Goal: Task Accomplishment & Management: Complete application form

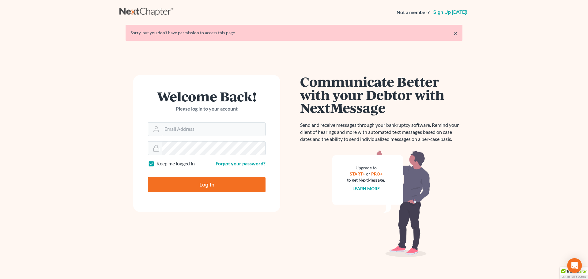
type input "[EMAIL_ADDRESS][DOMAIN_NAME]"
click at [204, 187] on input "Log In" at bounding box center [207, 184] width 118 height 15
type input "Thinking..."
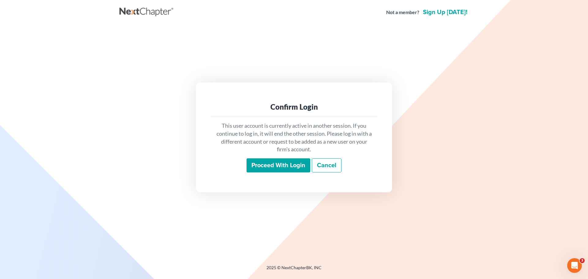
click at [281, 168] on input "Proceed with login" at bounding box center [278, 165] width 64 height 14
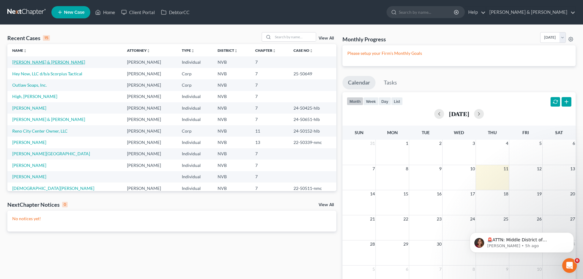
click at [47, 63] on link "Vincent, Russell & Danielle" at bounding box center [48, 61] width 73 height 5
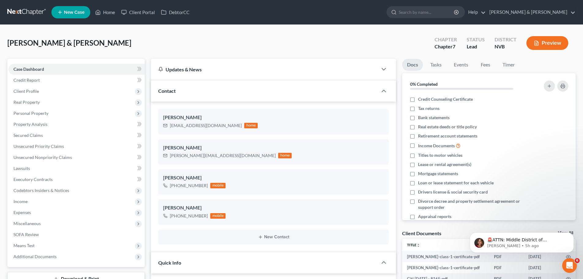
scroll to position [217, 0]
click at [39, 114] on span "Personal Property" at bounding box center [30, 113] width 35 height 5
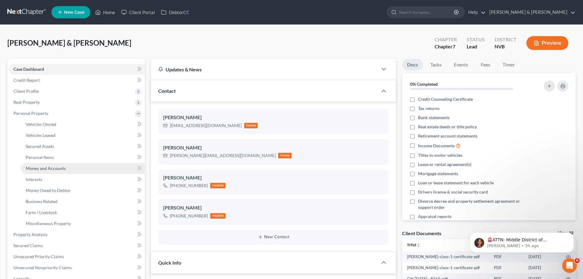
click at [56, 169] on span "Money and Accounts" at bounding box center [46, 168] width 40 height 5
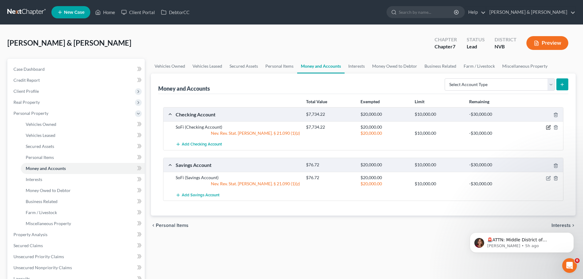
click at [549, 128] on icon "button" at bounding box center [549, 127] width 3 height 3
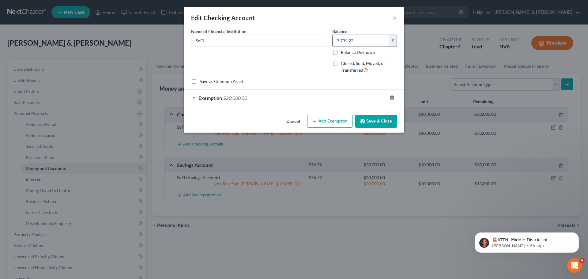
type input "1"
type input "318.00"
click at [288, 59] on div "Name of Financial Institution * SoFi" at bounding box center [258, 53] width 141 height 50
click at [369, 121] on button "Save & Close" at bounding box center [376, 121] width 42 height 13
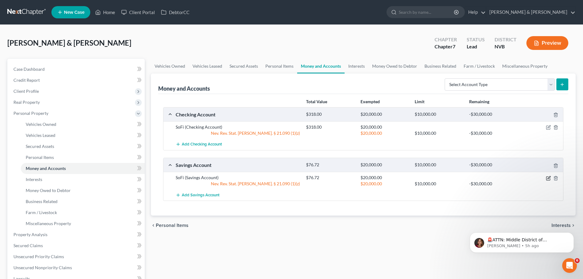
click at [550, 179] on icon "button" at bounding box center [548, 178] width 5 height 5
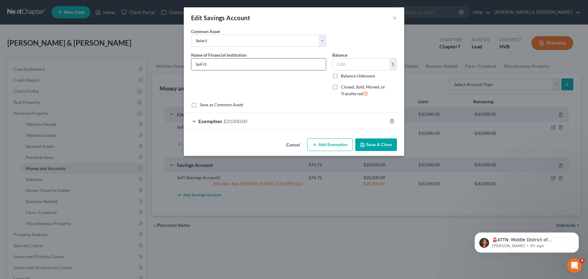
type input "SoFi"
click at [359, 66] on input "text" at bounding box center [360, 64] width 57 height 12
type input "396.00"
click at [272, 85] on div "Name of Financial Institution * SoFi" at bounding box center [258, 77] width 141 height 50
click at [391, 144] on button "Save & Close" at bounding box center [376, 144] width 42 height 13
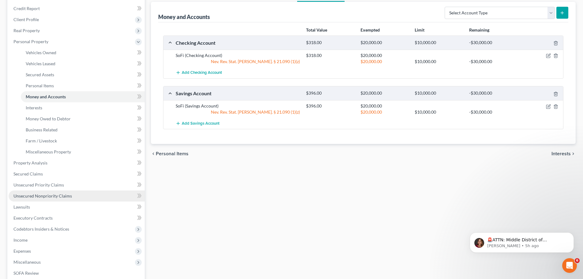
scroll to position [61, 0]
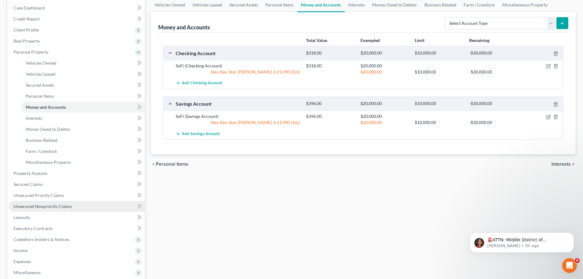
click at [53, 207] on span "Unsecured Nonpriority Claims" at bounding box center [42, 206] width 58 height 5
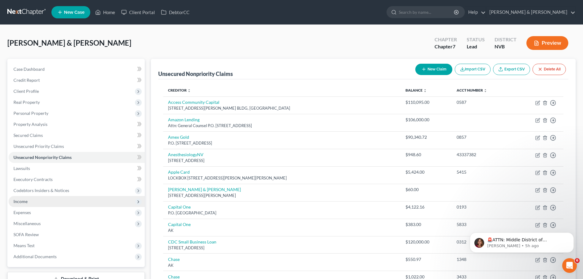
click at [34, 199] on span "Income" at bounding box center [77, 201] width 136 height 11
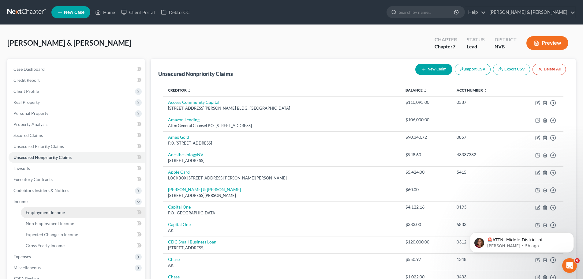
click at [41, 215] on link "Employment Income" at bounding box center [83, 212] width 124 height 11
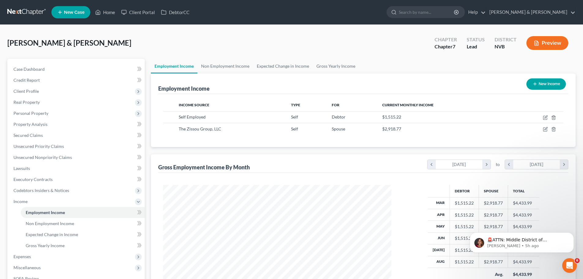
click at [550, 39] on button "Preview" at bounding box center [548, 43] width 42 height 14
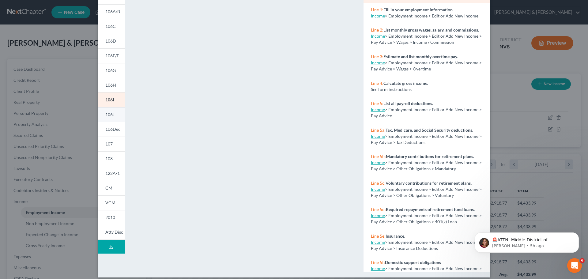
scroll to position [61, 0]
click at [119, 177] on link "122A-1" at bounding box center [111, 172] width 27 height 15
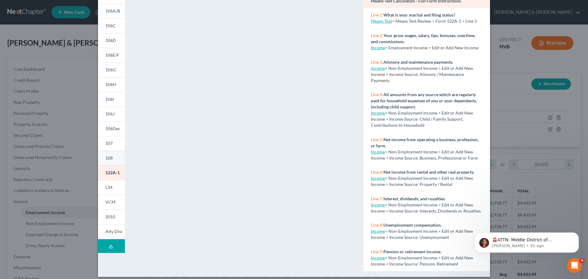
click at [109, 154] on link "108" at bounding box center [111, 158] width 27 height 15
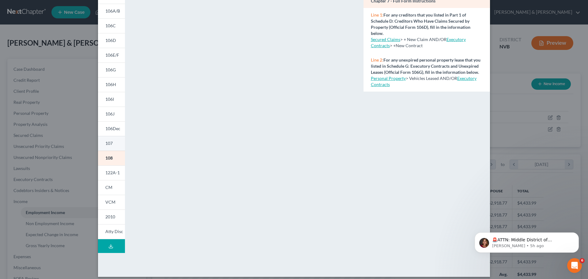
click at [113, 148] on link "107" at bounding box center [111, 143] width 27 height 15
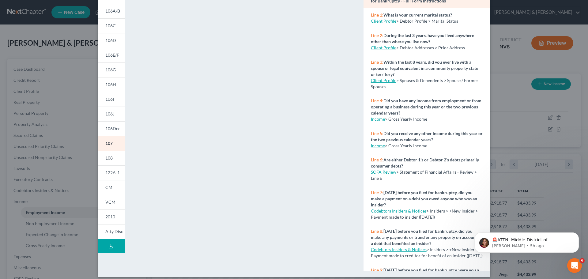
click at [72, 95] on div "Petition Preview Your Statement of Financial Affairs for Individuals Filing for…" at bounding box center [294, 139] width 588 height 279
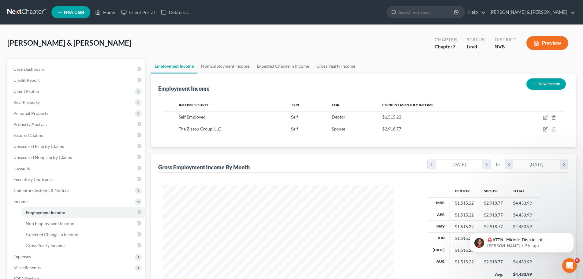
scroll to position [306007, 305880]
click at [63, 156] on span "Unsecured Nonpriority Claims" at bounding box center [42, 157] width 58 height 5
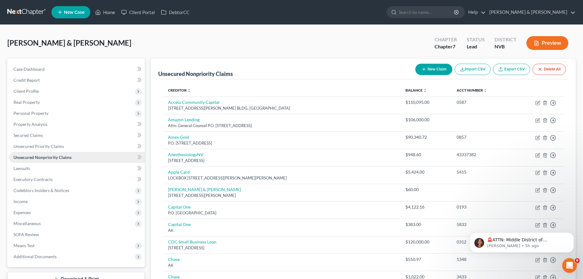
click at [63, 156] on span "Unsecured Nonpriority Claims" at bounding box center [42, 157] width 58 height 5
click at [535, 54] on div "Chapter Chapter 7 Status Lead District NVB Preview" at bounding box center [501, 43] width 148 height 22
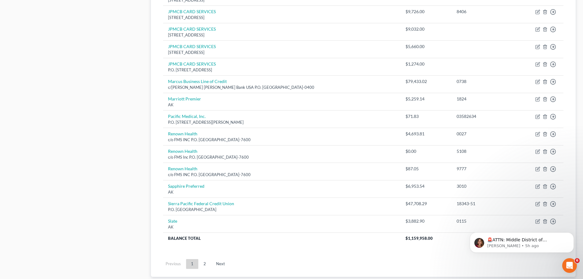
scroll to position [398, 0]
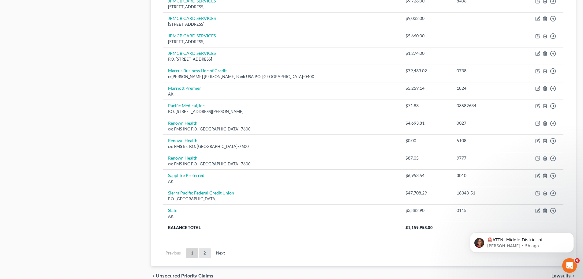
click at [204, 254] on link "2" at bounding box center [205, 253] width 12 height 10
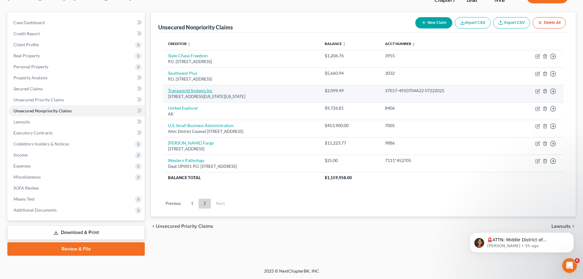
click at [200, 92] on link "Transworld Systems Inc" at bounding box center [190, 90] width 45 height 5
select select "39"
select select "0"
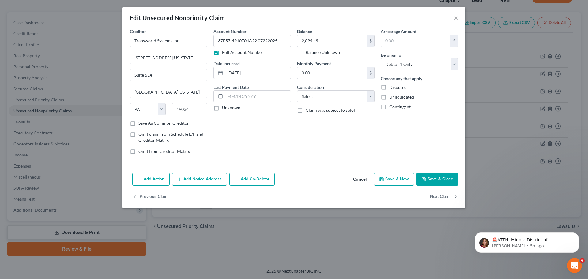
click at [376, 198] on div "Previous Claim Next Claim" at bounding box center [293, 199] width 343 height 18
click at [454, 16] on button "×" at bounding box center [456, 17] width 4 height 7
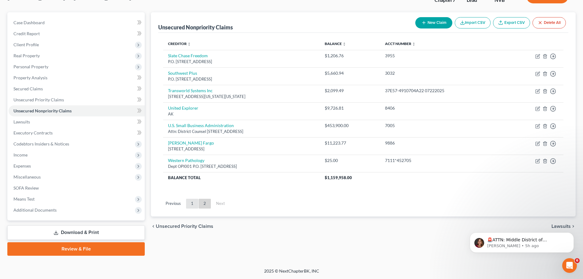
click at [195, 205] on link "1" at bounding box center [192, 204] width 12 height 10
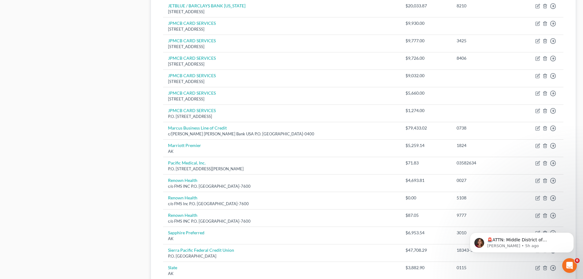
scroll to position [414, 0]
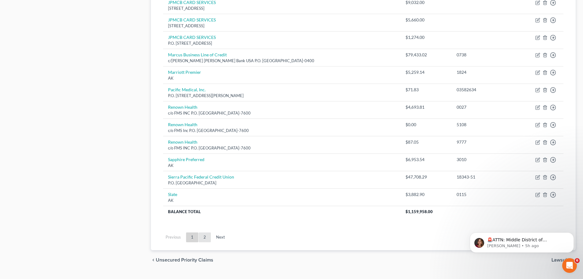
click at [205, 237] on link "2" at bounding box center [205, 237] width 12 height 10
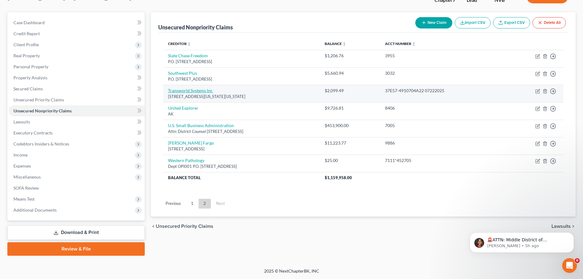
click at [203, 92] on link "Transworld Systems Inc" at bounding box center [190, 90] width 45 height 5
select select "39"
select select "0"
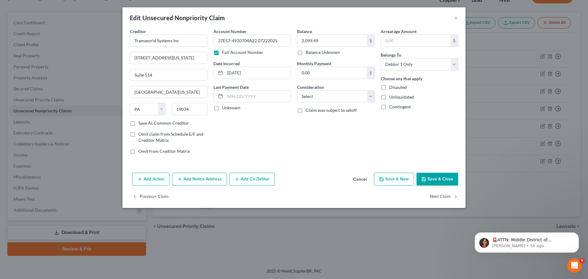
click at [547, 260] on body "🚨ATTN: Middle District of Florida The court has added a new Credit Counseling F…" at bounding box center [527, 241] width 118 height 38
click at [436, 180] on button "Save & Close" at bounding box center [437, 179] width 42 height 13
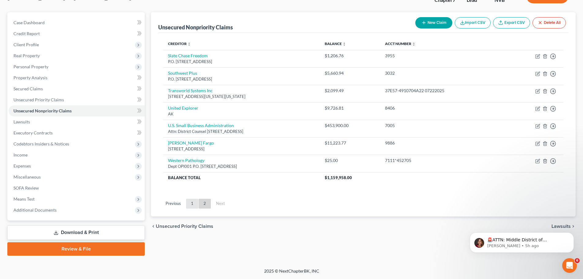
click at [194, 205] on link "1" at bounding box center [192, 204] width 12 height 10
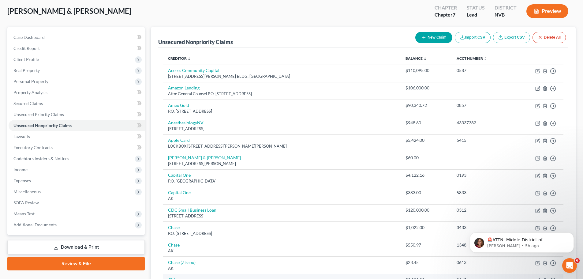
scroll to position [0, 0]
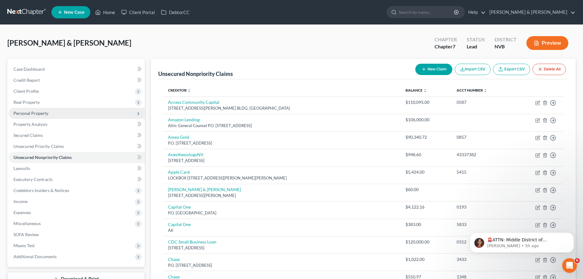
click at [41, 114] on span "Personal Property" at bounding box center [30, 113] width 35 height 5
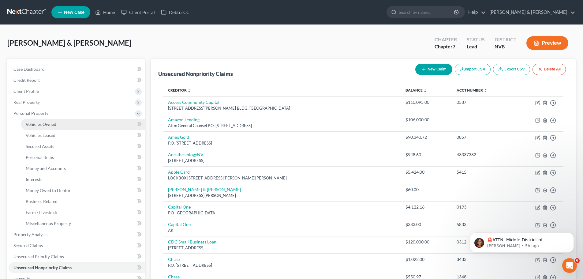
click at [41, 123] on span "Vehicles Owned" at bounding box center [41, 124] width 31 height 5
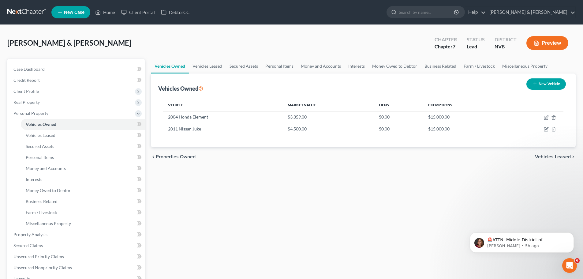
click at [537, 82] on button "New Vehicle" at bounding box center [546, 83] width 39 height 11
select select "0"
select select "2"
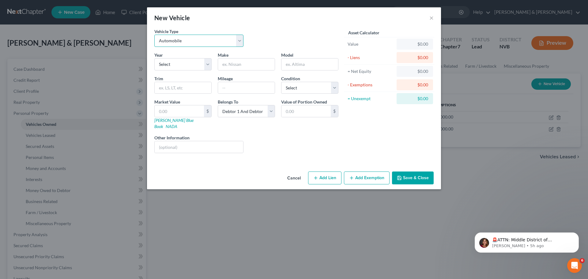
click at [237, 46] on select "Select Automobile Truck Trailer Watercraft Aircraft Motor Home Atv Other Vehicle" at bounding box center [198, 41] width 89 height 12
click at [433, 19] on button "×" at bounding box center [431, 17] width 4 height 7
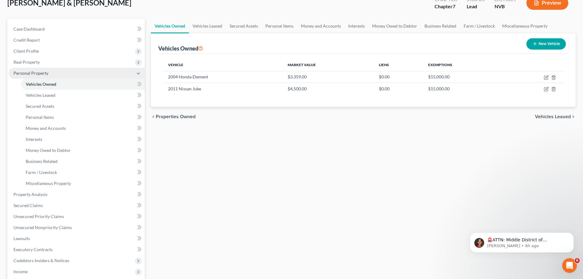
scroll to position [122, 0]
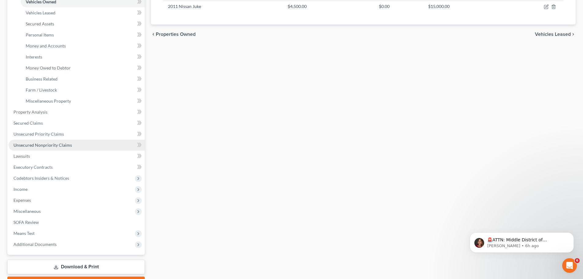
click at [58, 145] on span "Unsecured Nonpriority Claims" at bounding box center [42, 144] width 58 height 5
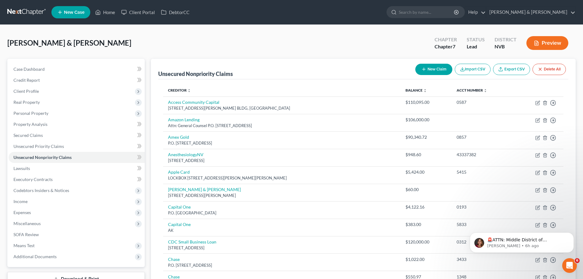
click at [572, 55] on div "Vincent, Russell & Danielle Upgraded Chapter Chapter 7 Status Lead District NVB…" at bounding box center [291, 45] width 568 height 27
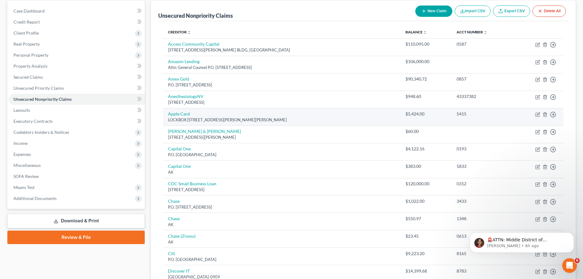
scroll to position [61, 0]
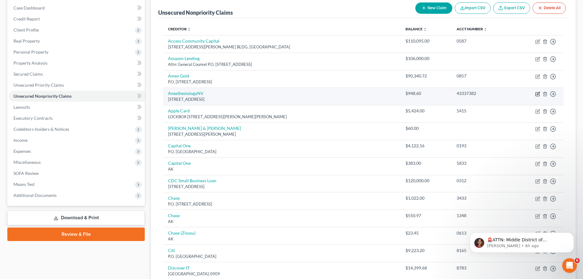
click at [539, 95] on icon "button" at bounding box center [537, 94] width 5 height 5
select select "52"
select select "0"
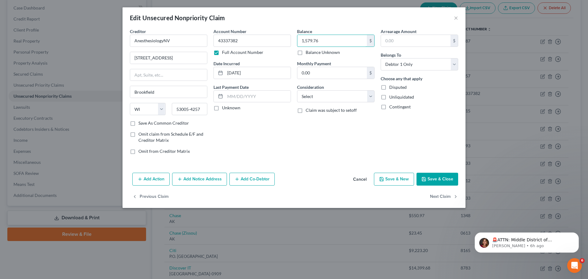
type input "1,579.76"
click at [369, 122] on div "Balance 1,579.76 $ Balance Unknown Balance Undetermined 1,579.76 $ Balance Unkn…" at bounding box center [336, 93] width 84 height 131
click at [438, 181] on button "Save & Close" at bounding box center [437, 179] width 42 height 13
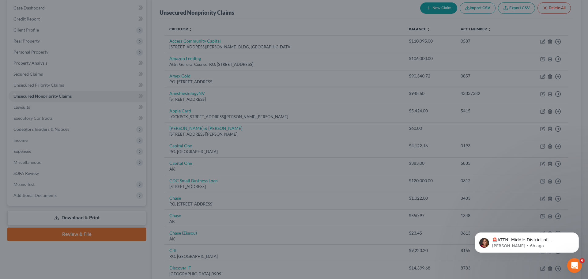
type input "0"
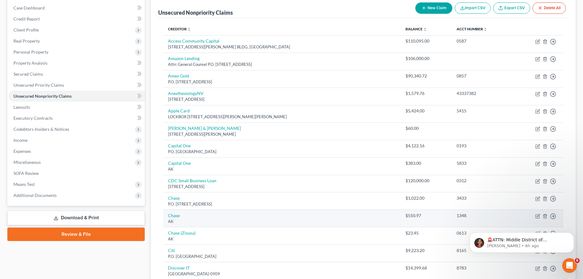
click at [366, 219] on div "AK" at bounding box center [282, 222] width 228 height 6
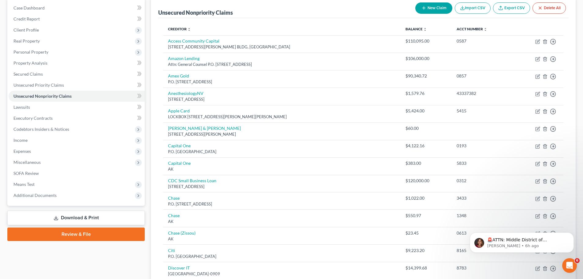
click at [481, 262] on html "🚨ATTN: Middle District of Florida The court has added a new Credit Counseling F…" at bounding box center [522, 240] width 122 height 43
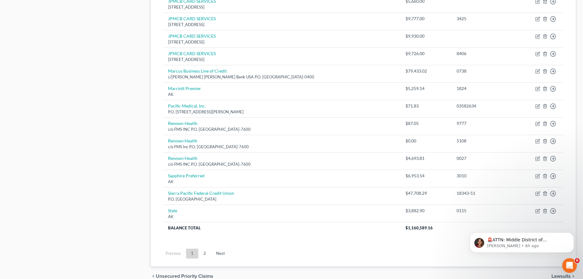
scroll to position [398, 0]
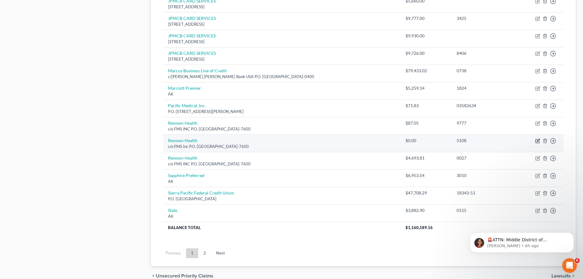
click at [538, 142] on icon "button" at bounding box center [537, 140] width 5 height 5
select select "37"
select select "0"
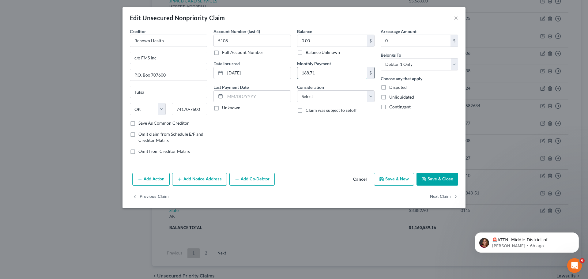
click at [336, 73] on input "168.71" at bounding box center [331, 73] width 69 height 12
click at [314, 40] on input "0.00" at bounding box center [331, 41] width 69 height 12
paste input "168.71"
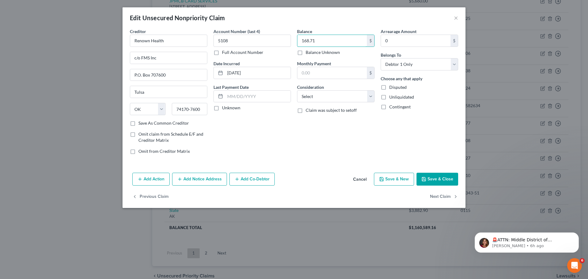
type input "168.71"
click at [434, 178] on button "Save & Close" at bounding box center [437, 179] width 42 height 13
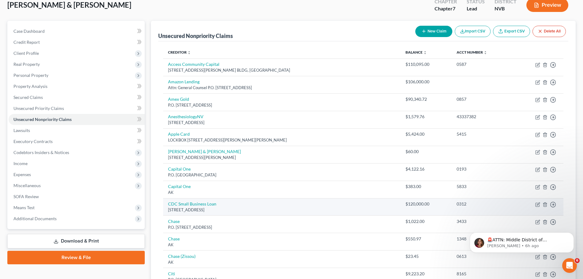
scroll to position [0, 0]
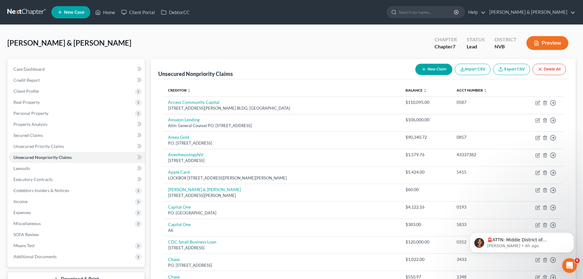
click at [437, 67] on button "New Claim" at bounding box center [433, 69] width 37 height 11
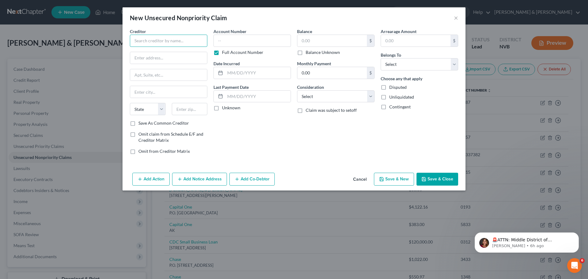
click at [157, 41] on input "text" at bounding box center [168, 41] width 77 height 12
type input "Renown Health"
click at [253, 37] on input "text" at bounding box center [251, 41] width 77 height 12
type input "8591"
click at [321, 40] on input "text" at bounding box center [331, 41] width 69 height 12
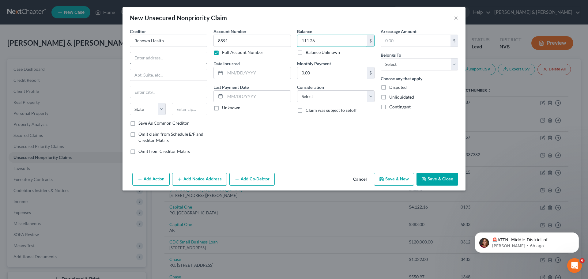
type input "111.26"
click at [173, 58] on input "text" at bounding box center [168, 58] width 77 height 12
type input "P.O. BOX 4072"
type input "Alameda"
select select "4"
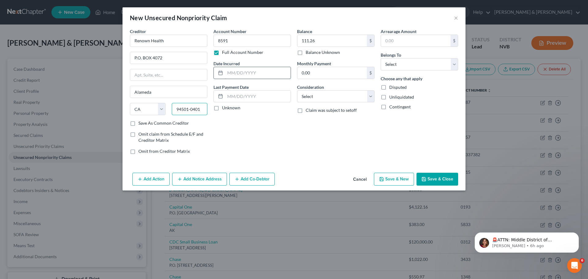
type input "94501-0401"
click at [252, 73] on input "text" at bounding box center [258, 73] width 66 height 12
click at [441, 66] on select "Select Debtor 1 Only Debtor 2 Only Debtor 1 And Debtor 2 Only At Least One Of T…" at bounding box center [419, 64] width 77 height 12
select select "0"
click at [381, 58] on select "Select Debtor 1 Only Debtor 2 Only Debtor 1 And Debtor 2 Only At Least One Of T…" at bounding box center [419, 64] width 77 height 12
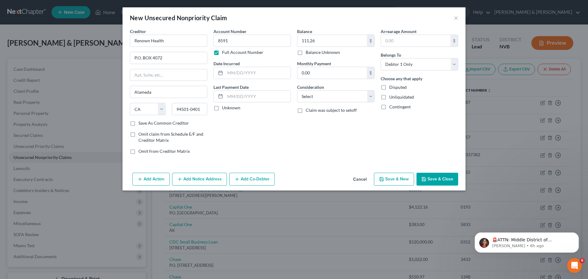
click at [434, 178] on button "Save & Close" at bounding box center [437, 179] width 42 height 13
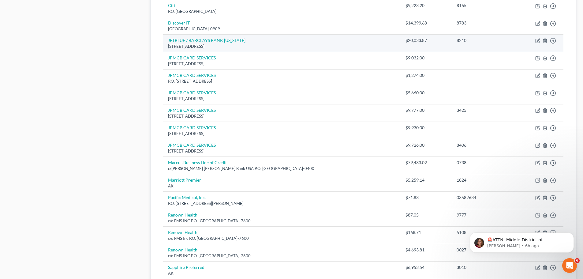
scroll to position [429, 0]
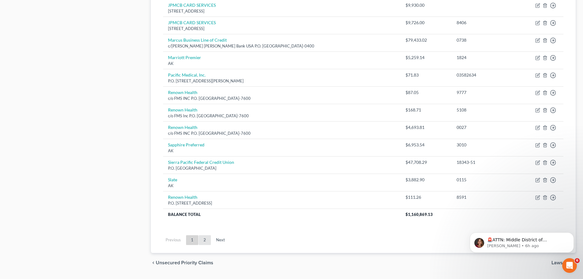
click at [204, 237] on link "2" at bounding box center [205, 240] width 12 height 10
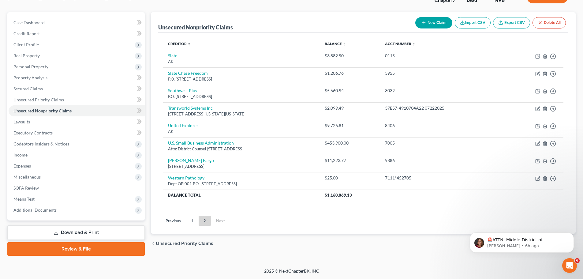
click at [425, 24] on icon "button" at bounding box center [424, 22] width 5 height 5
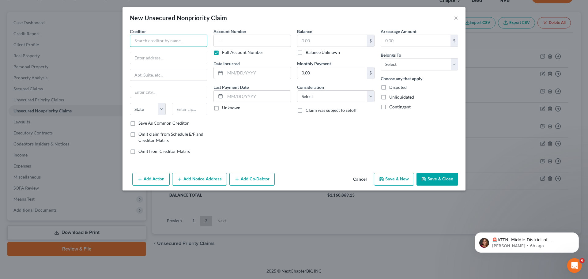
click at [164, 40] on input "text" at bounding box center [168, 41] width 77 height 12
type input "Renown Health"
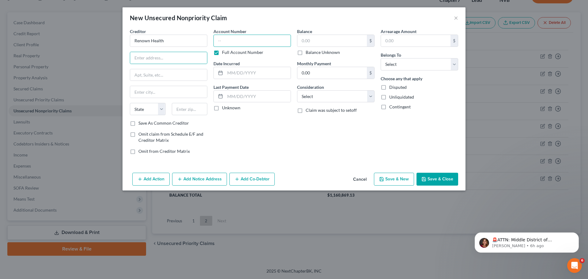
click at [242, 37] on input "text" at bounding box center [251, 41] width 77 height 12
type input "0027"
click at [222, 54] on label "Full Account Number" at bounding box center [242, 52] width 41 height 6
click at [224, 53] on input "Full Account Number" at bounding box center [226, 51] width 4 height 4
click at [308, 43] on input "text" at bounding box center [331, 41] width 69 height 12
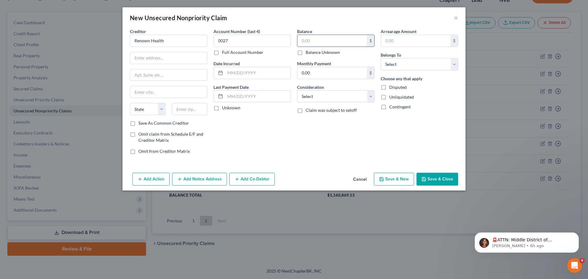
click at [322, 41] on input "text" at bounding box center [331, 41] width 69 height 12
type input "4,693.81"
click at [152, 56] on input "text" at bounding box center [168, 58] width 77 height 12
type input "P"
type input "c/o FMS INC"
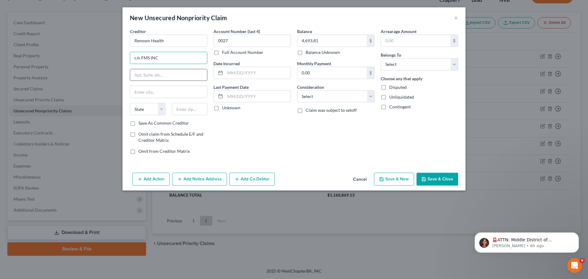
click at [169, 76] on input "text" at bounding box center [168, 75] width 77 height 12
type input "P.O. Box 707600"
click at [173, 92] on input "text" at bounding box center [168, 92] width 77 height 12
type input "Tulsa"
click at [151, 111] on select "State AL AK AR AZ CA CO CT DE DC FL GA GU HI ID IL IN IA KS KY LA ME MD MA MI M…" at bounding box center [148, 109] width 36 height 12
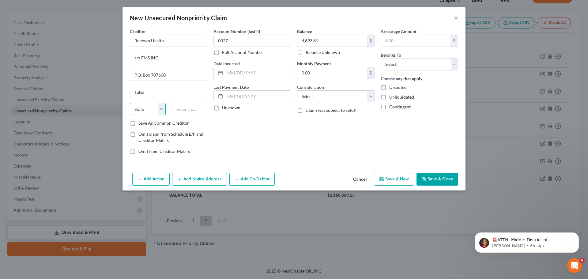
click at [165, 107] on select "State AL AK AR AZ CA CO CT DE DC FL GA GU HI ID IL IN IA KS KY LA ME MD MA MI M…" at bounding box center [148, 109] width 36 height 12
select select "37"
click at [130, 103] on select "State AL AK AR AZ CA CO CT DE DC FL GA GU HI ID IL IN IA KS KY LA ME MD MA MI M…" at bounding box center [148, 109] width 36 height 12
click at [186, 110] on input "text" at bounding box center [190, 109] width 36 height 12
type input "74170-7600"
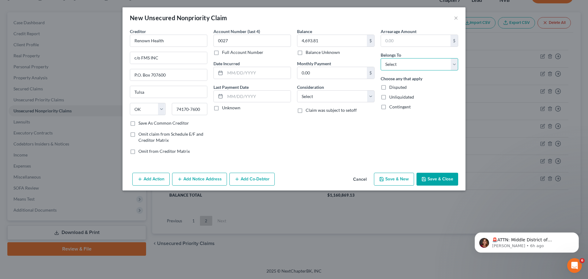
click at [453, 67] on select "Select Debtor 1 Only Debtor 2 Only Debtor 1 And Debtor 2 Only At Least One Of T…" at bounding box center [419, 64] width 77 height 12
select select "0"
click at [381, 58] on select "Select Debtor 1 Only Debtor 2 Only Debtor 1 And Debtor 2 Only At Least One Of T…" at bounding box center [419, 64] width 77 height 12
click at [433, 178] on button "Save & Close" at bounding box center [437, 179] width 42 height 13
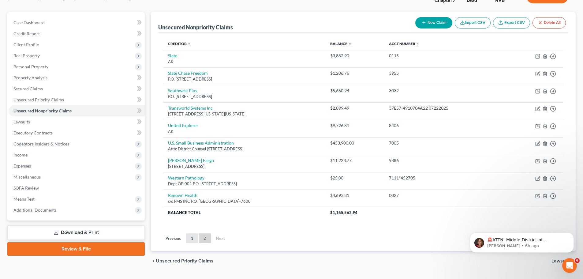
click at [195, 239] on link "1" at bounding box center [192, 238] width 12 height 10
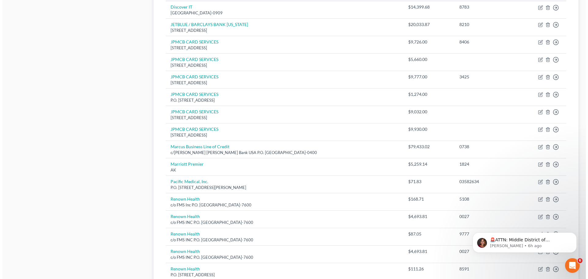
scroll to position [414, 0]
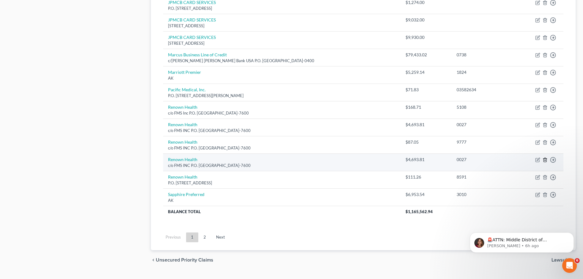
click at [545, 160] on line "button" at bounding box center [545, 159] width 0 height 1
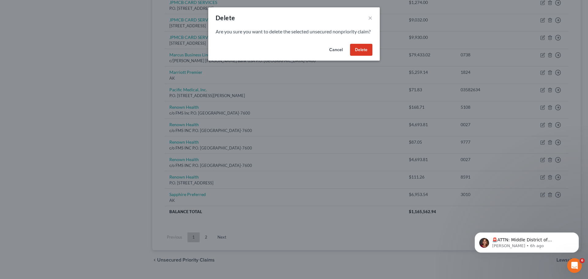
click at [359, 56] on button "Delete" at bounding box center [361, 50] width 22 height 12
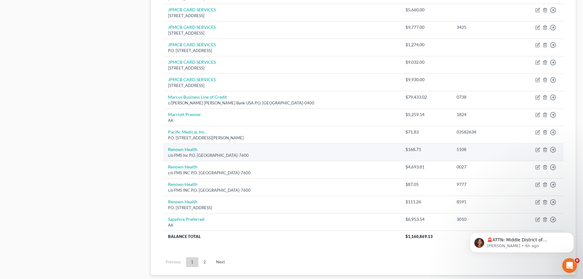
scroll to position [380, 0]
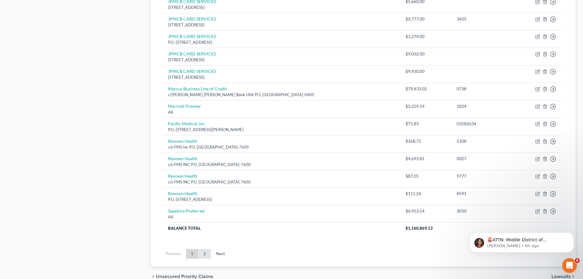
click at [203, 256] on link "2" at bounding box center [205, 254] width 12 height 10
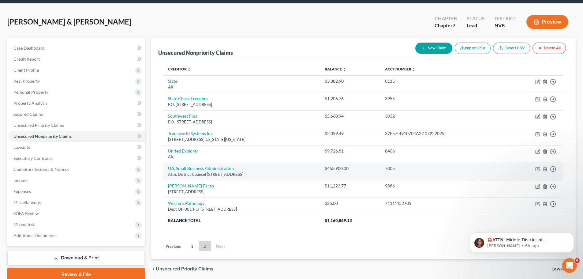
scroll to position [31, 0]
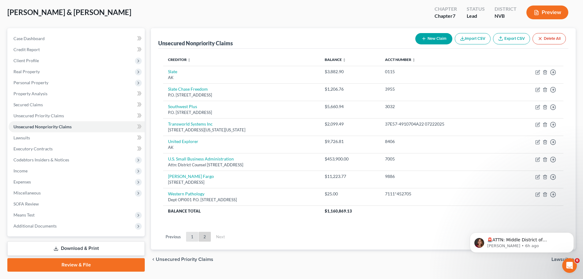
click at [196, 236] on link "1" at bounding box center [192, 237] width 12 height 10
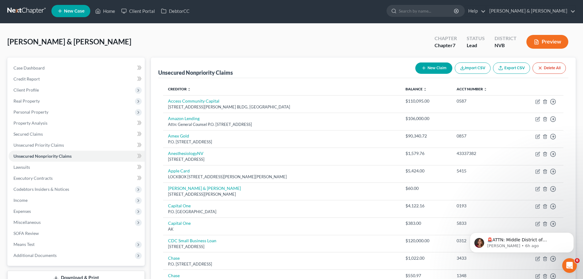
scroll to position [0, 0]
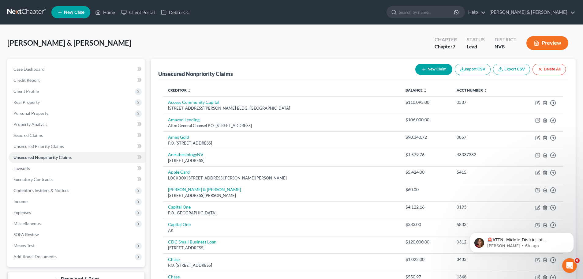
click at [436, 71] on button "New Claim" at bounding box center [433, 69] width 37 height 11
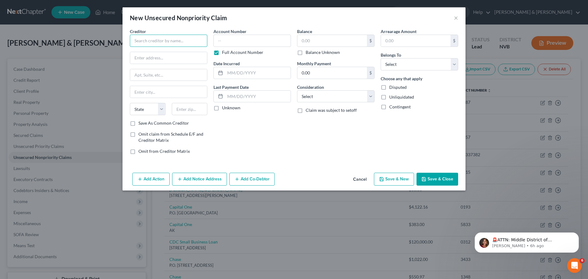
click at [154, 36] on input "text" at bounding box center [168, 41] width 77 height 12
type input "s"
type input "Swift Institute"
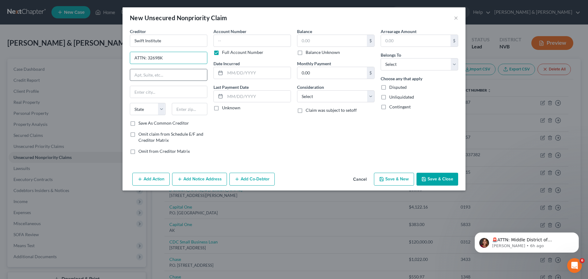
type input "ATTN: 32698K"
click at [139, 77] on input "text" at bounding box center [168, 75] width 77 height 12
type input "PO Box 14000"
click at [139, 88] on input "text" at bounding box center [168, 92] width 77 height 12
type input "Belfast"
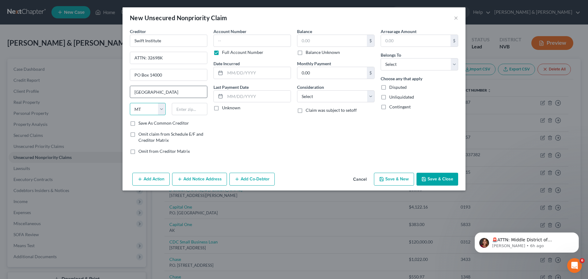
select select "20"
type input "04915-4033"
click at [240, 43] on input "text" at bounding box center [251, 41] width 77 height 12
type input "2724"
click at [339, 39] on input "text" at bounding box center [331, 41] width 69 height 12
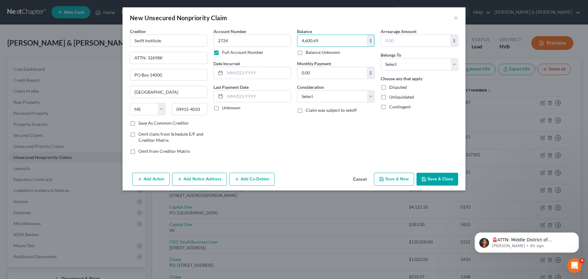
type input "4,600.69"
click at [352, 23] on div "New Unsecured Nonpriority Claim ×" at bounding box center [293, 17] width 343 height 21
click at [446, 175] on button "Save & Close" at bounding box center [437, 179] width 42 height 13
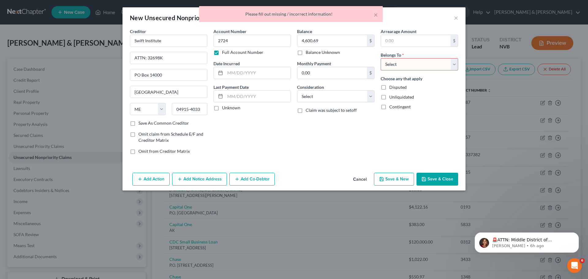
click at [456, 68] on select "Select Debtor 1 Only Debtor 2 Only Debtor 1 And Debtor 2 Only At Least One Of T…" at bounding box center [419, 64] width 77 height 12
select select "0"
click at [381, 58] on select "Select Debtor 1 Only Debtor 2 Only Debtor 1 And Debtor 2 Only At Least One Of T…" at bounding box center [419, 64] width 77 height 12
click at [442, 183] on button "Save & Close" at bounding box center [437, 179] width 42 height 13
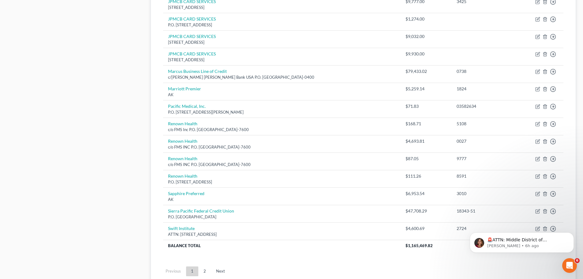
scroll to position [429, 0]
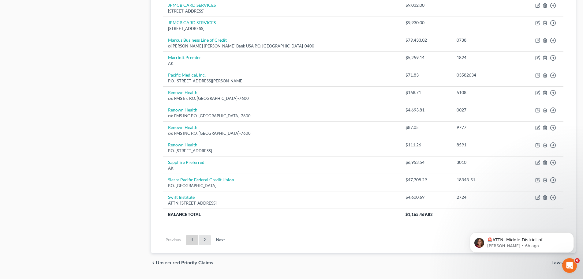
click at [204, 239] on link "2" at bounding box center [205, 240] width 12 height 10
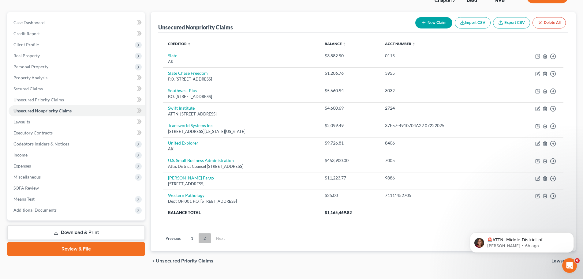
scroll to position [62, 0]
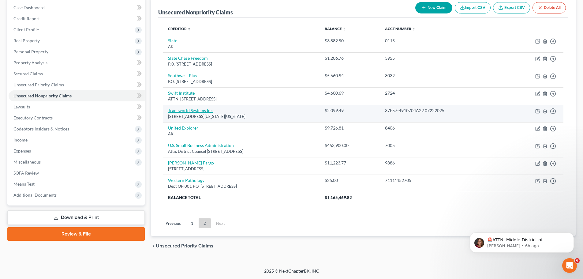
click at [208, 110] on link "Transworld Systems Inc" at bounding box center [190, 110] width 45 height 5
select select "39"
select select "0"
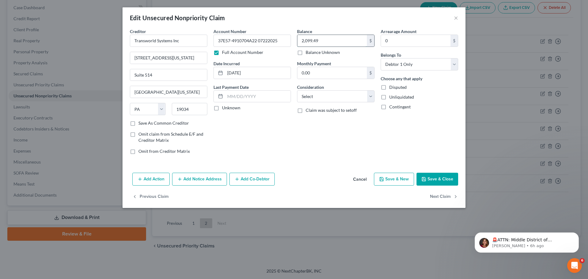
click at [347, 39] on input "2,099.49" at bounding box center [331, 41] width 69 height 12
click at [323, 40] on input "2,099.49" at bounding box center [331, 41] width 69 height 12
type input "3,886.40"
click at [355, 15] on div "Edit Unsecured Nonpriority Claim ×" at bounding box center [293, 17] width 343 height 21
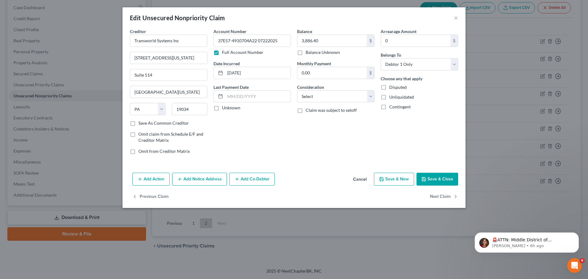
click at [442, 180] on button "Save & Close" at bounding box center [437, 179] width 42 height 13
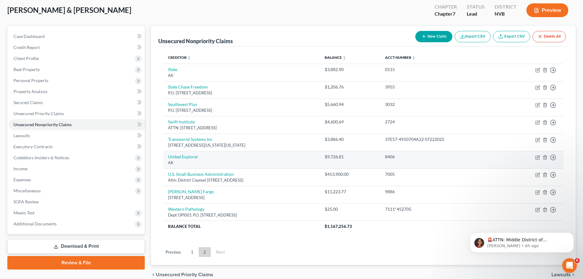
scroll to position [0, 0]
